Goal: Navigation & Orientation: Find specific page/section

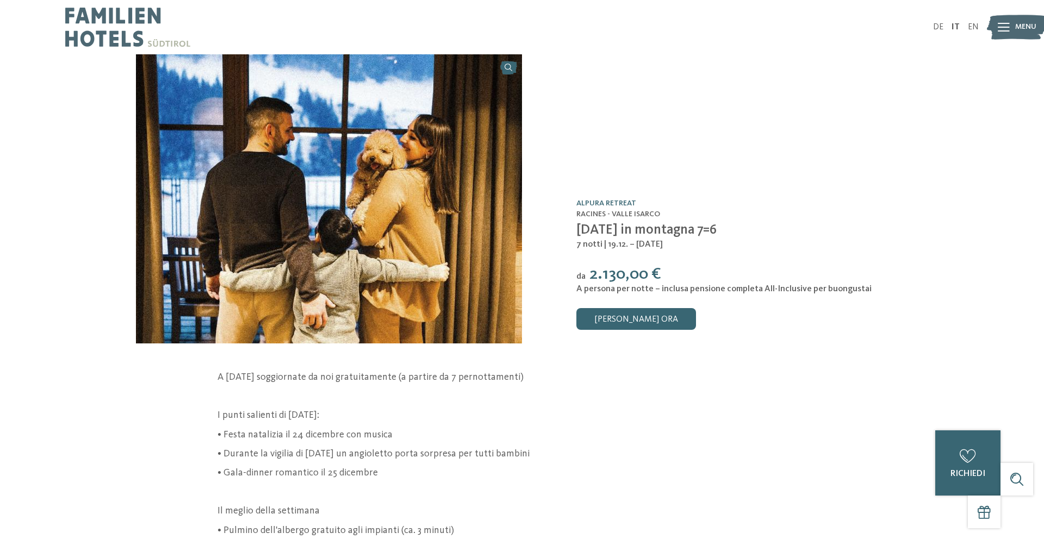
click at [1014, 27] on img at bounding box center [1017, 28] width 60 height 30
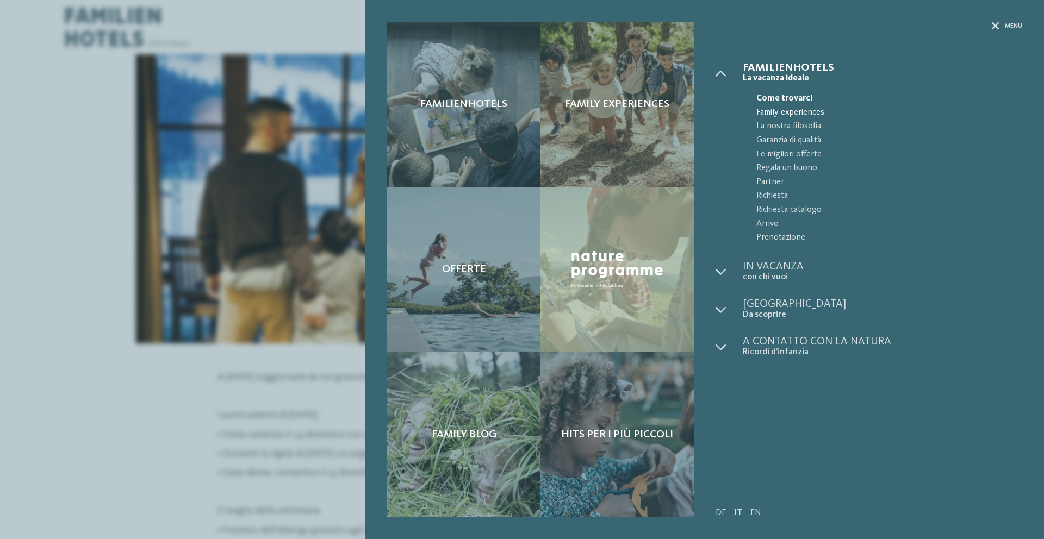
click at [776, 112] on span "Family experiences" at bounding box center [889, 113] width 266 height 14
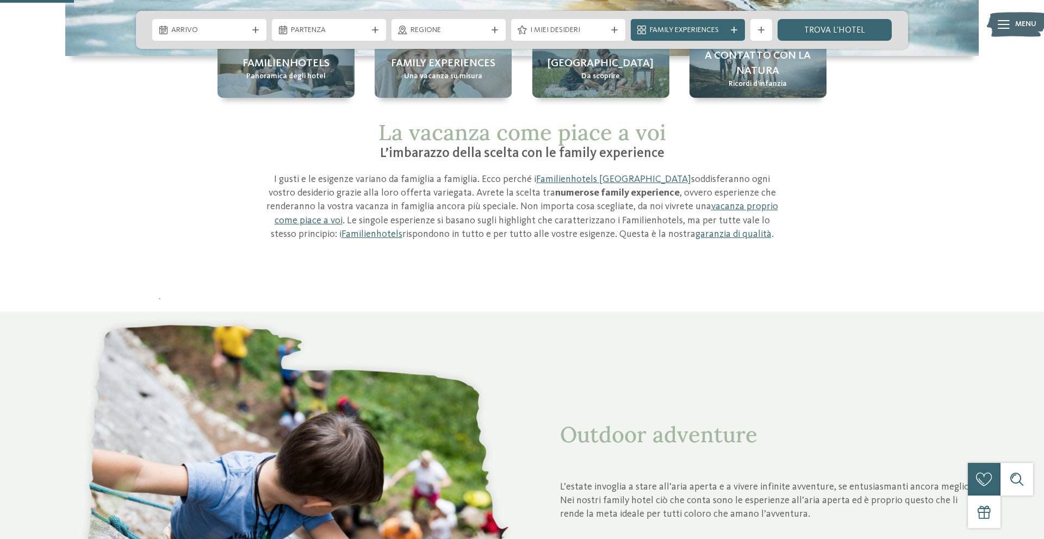
scroll to position [373, 0]
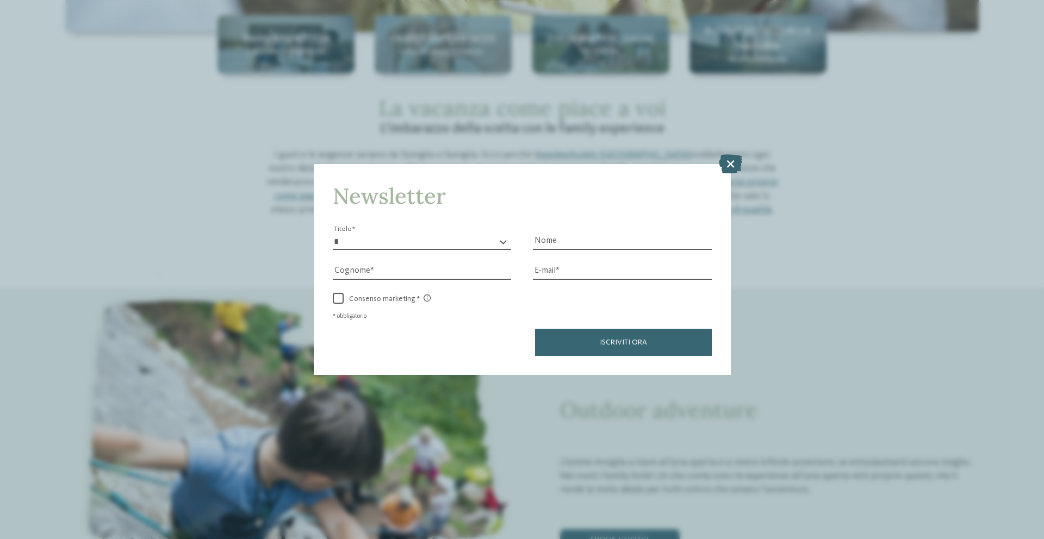
click at [727, 159] on icon at bounding box center [730, 163] width 23 height 19
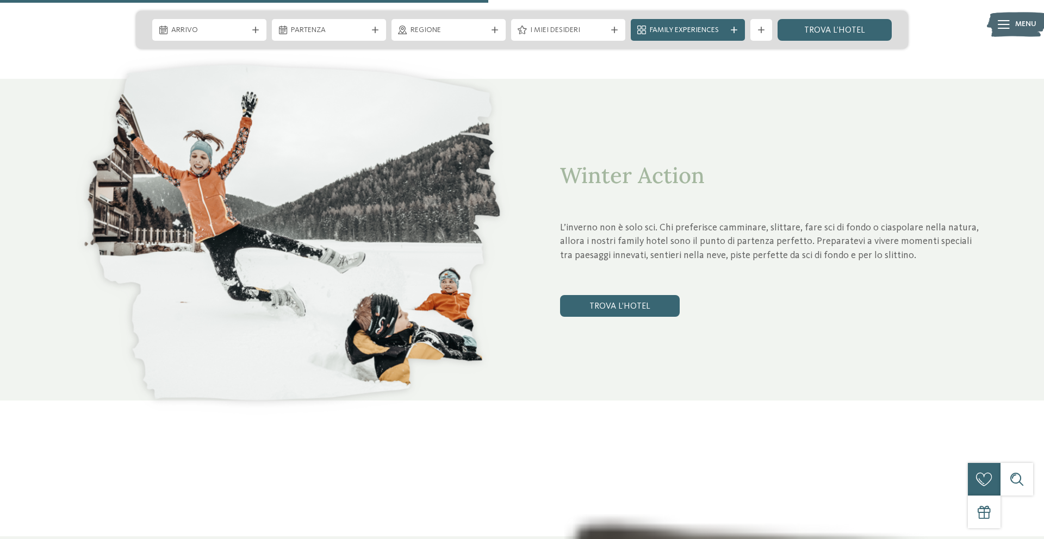
scroll to position [2456, 0]
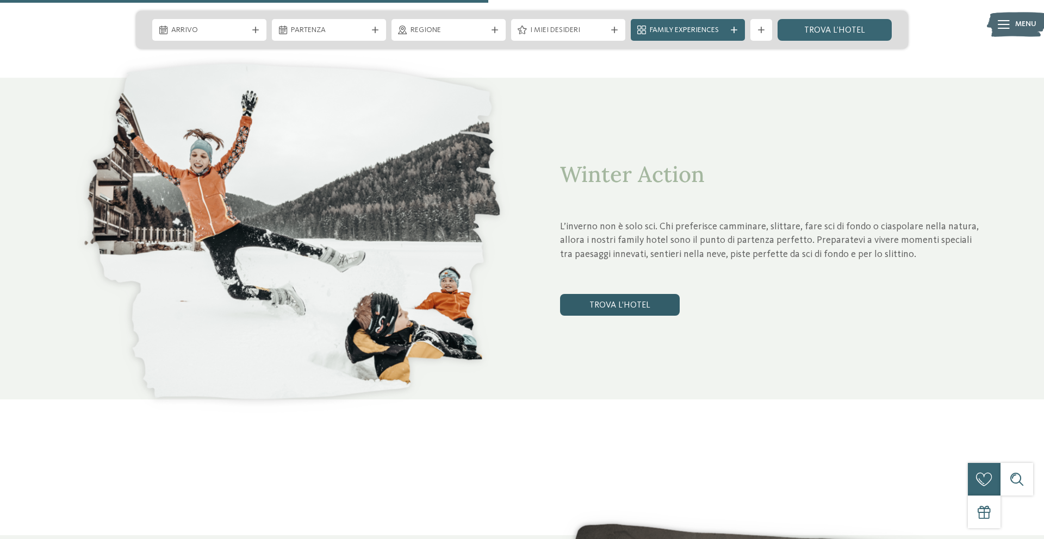
click at [619, 305] on link "trova l’hotel" at bounding box center [620, 305] width 120 height 22
